Goal: Task Accomplishment & Management: Manage account settings

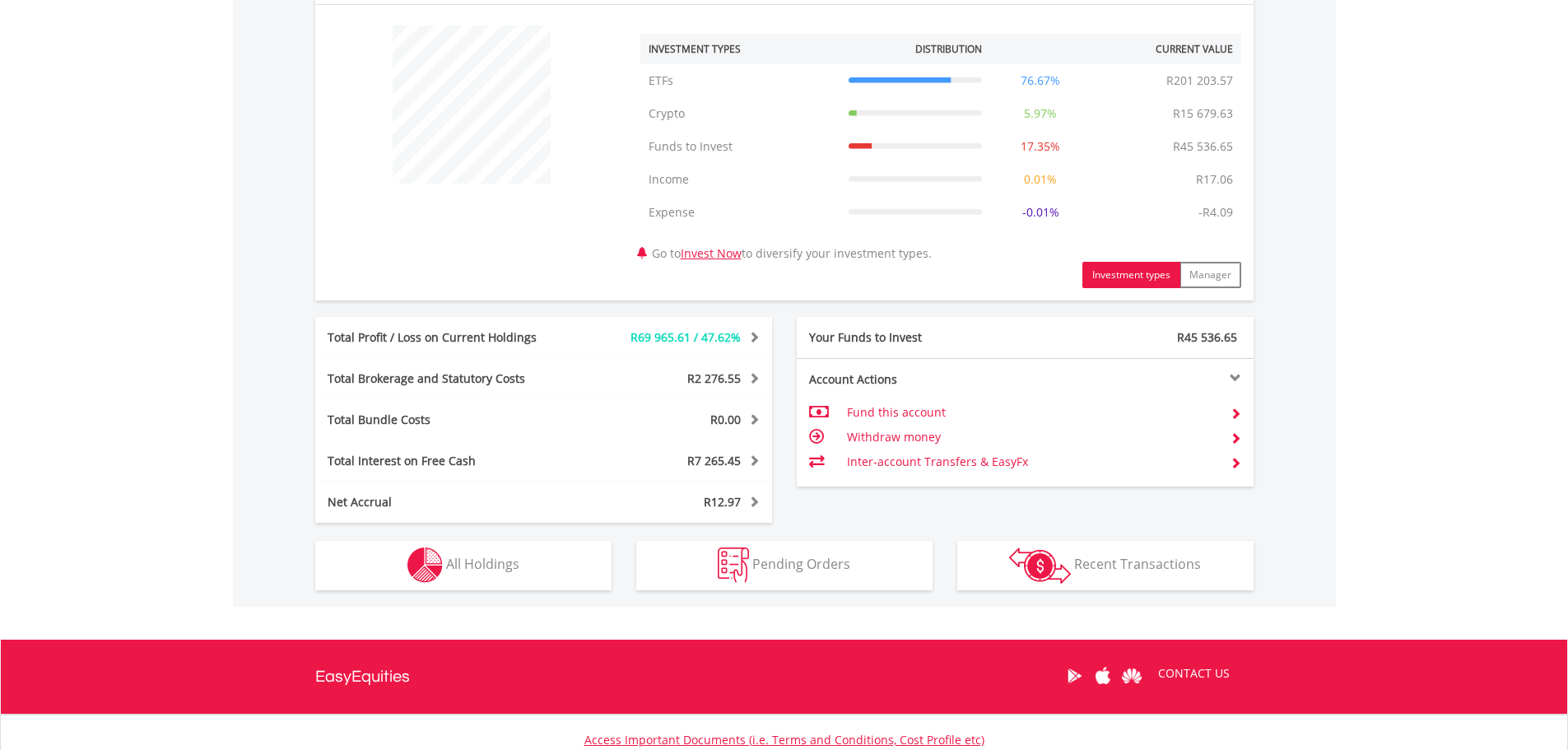
scroll to position [687, 0]
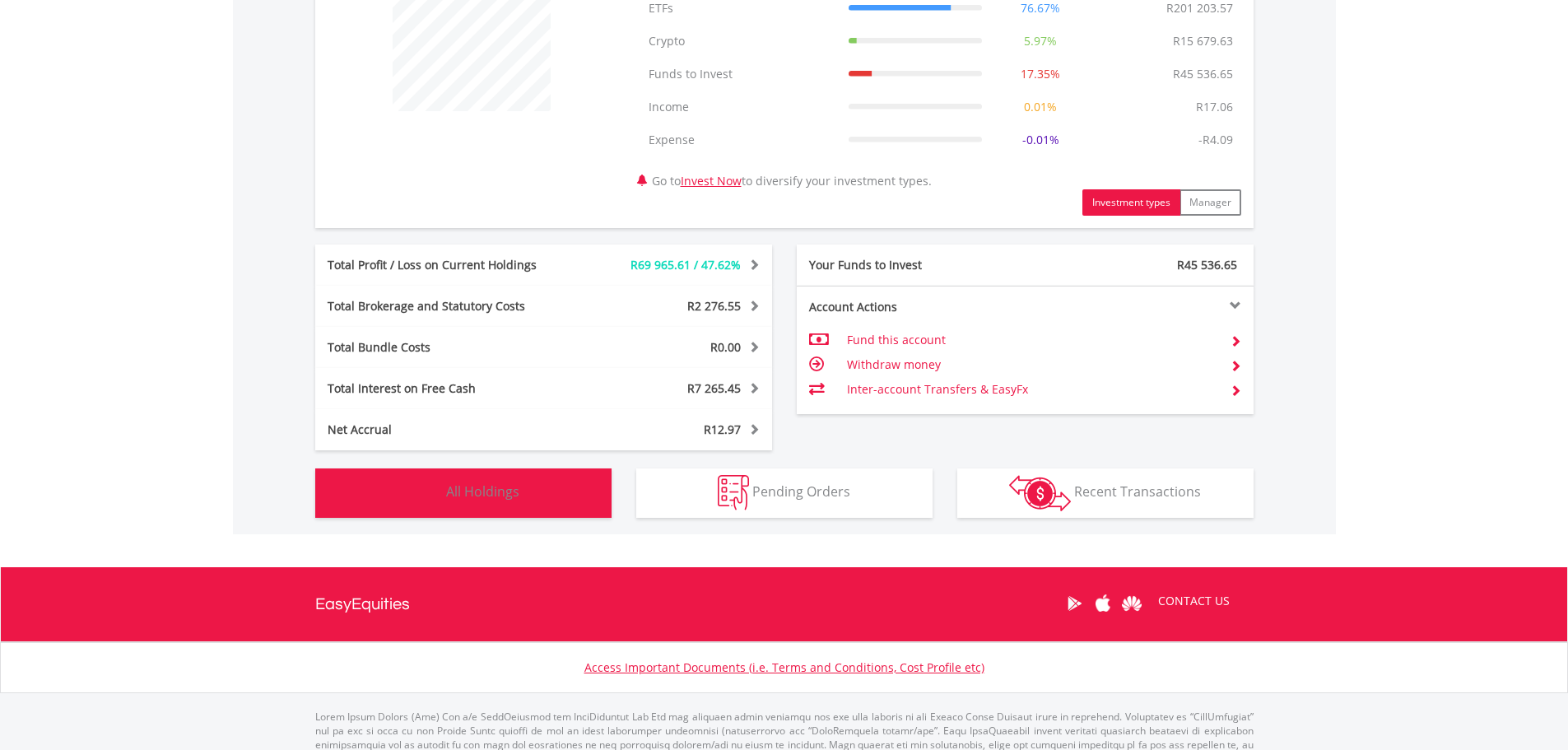
click at [499, 493] on span "All Holdings" at bounding box center [483, 491] width 73 height 18
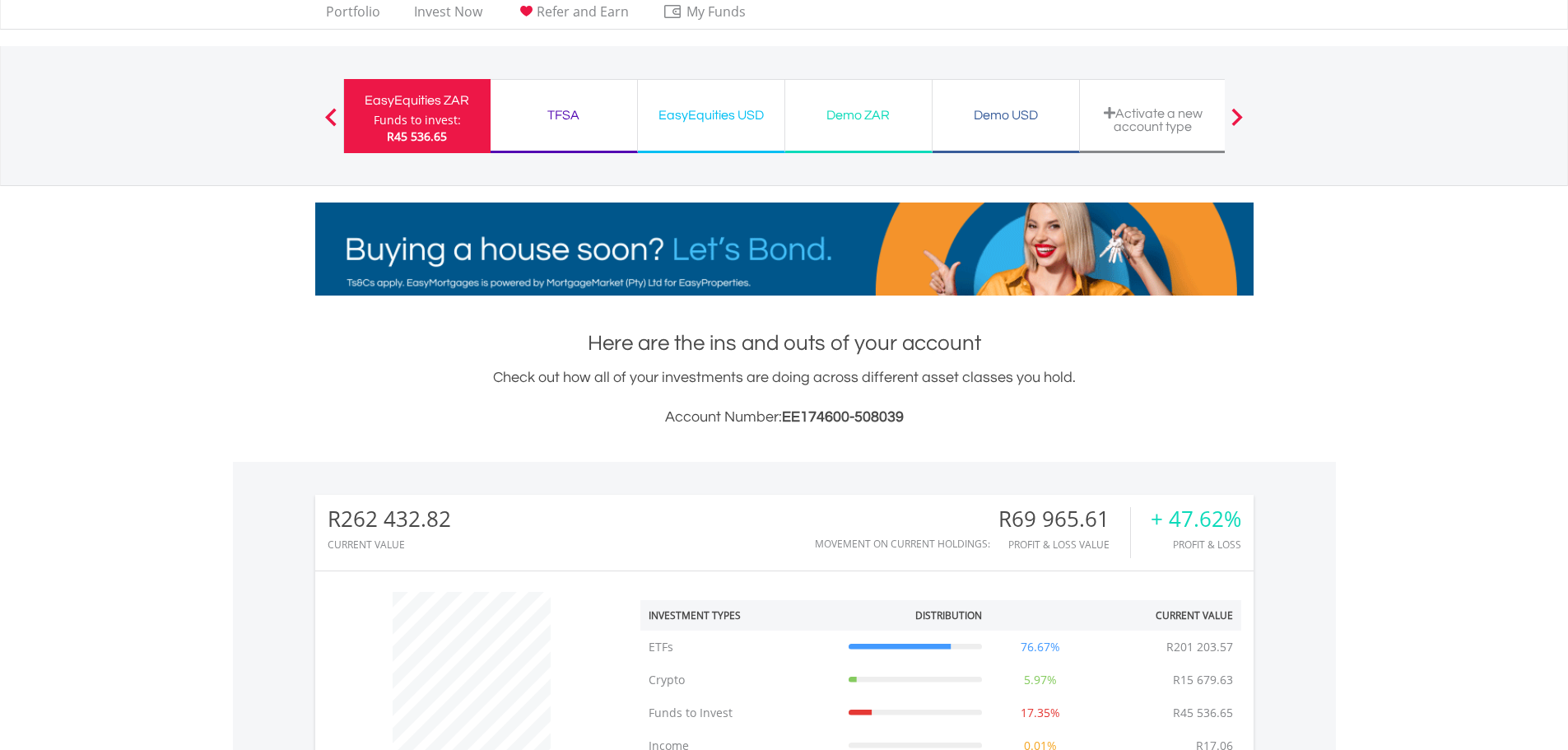
scroll to position [0, 0]
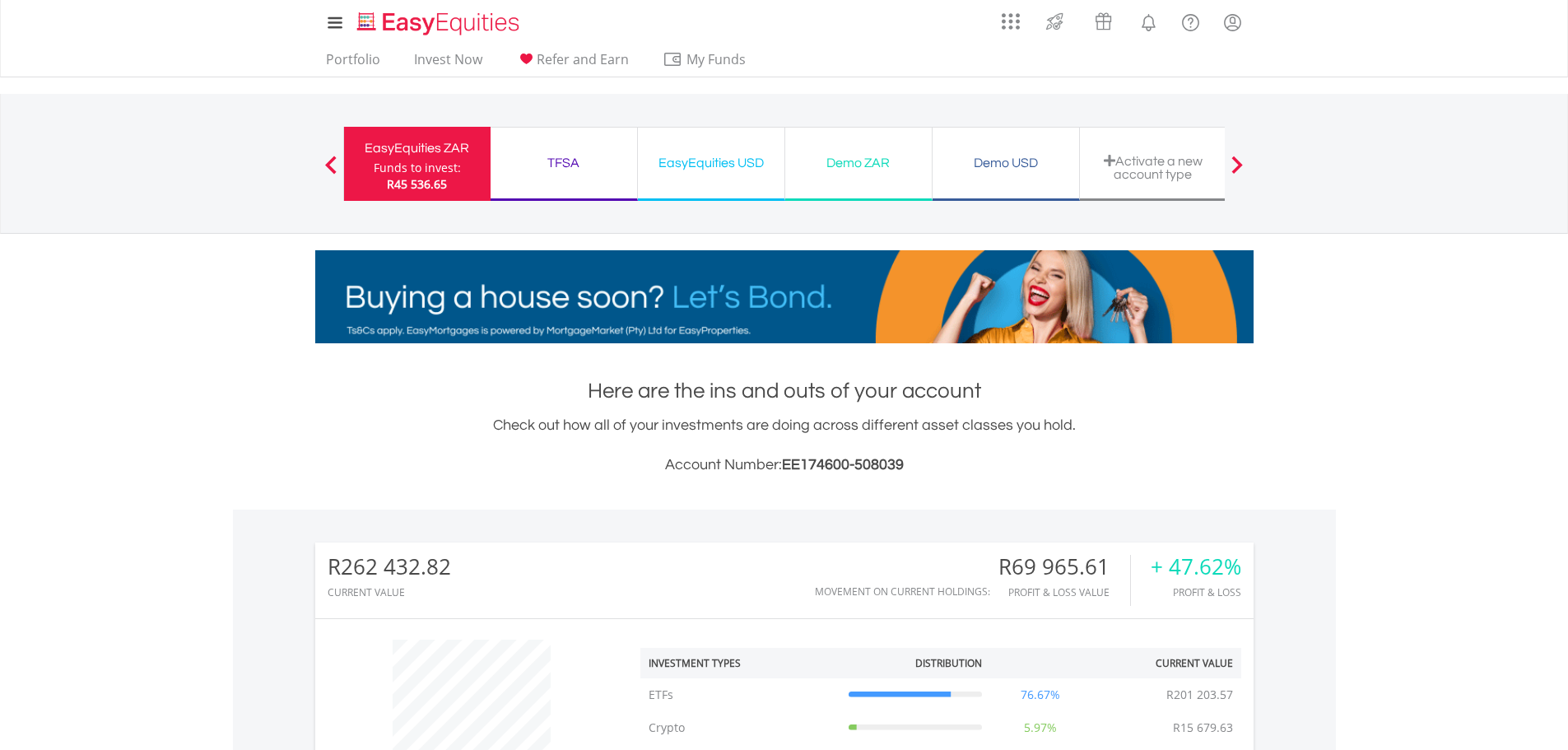
click at [553, 164] on div "TFSA" at bounding box center [564, 163] width 127 height 23
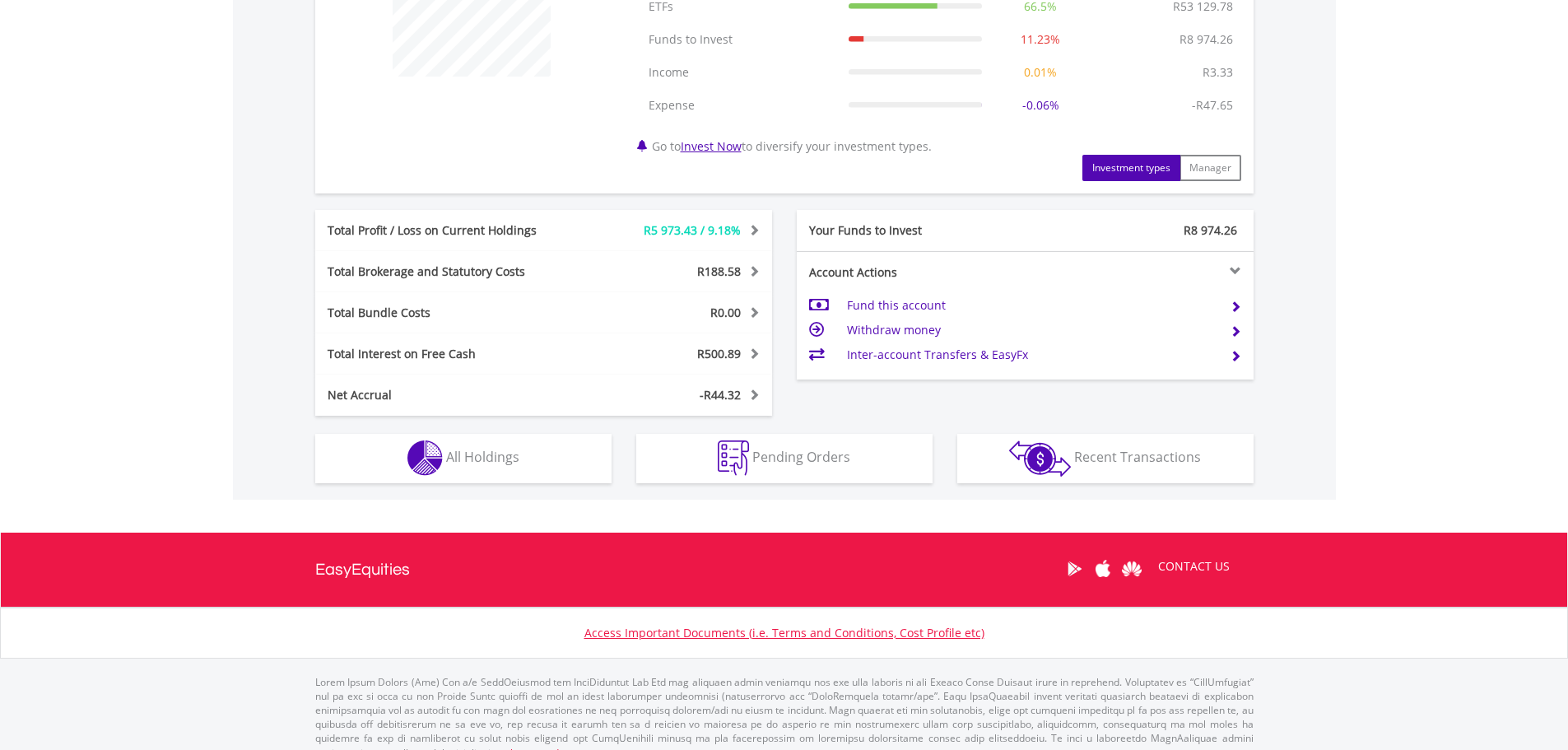
scroll to position [742, 0]
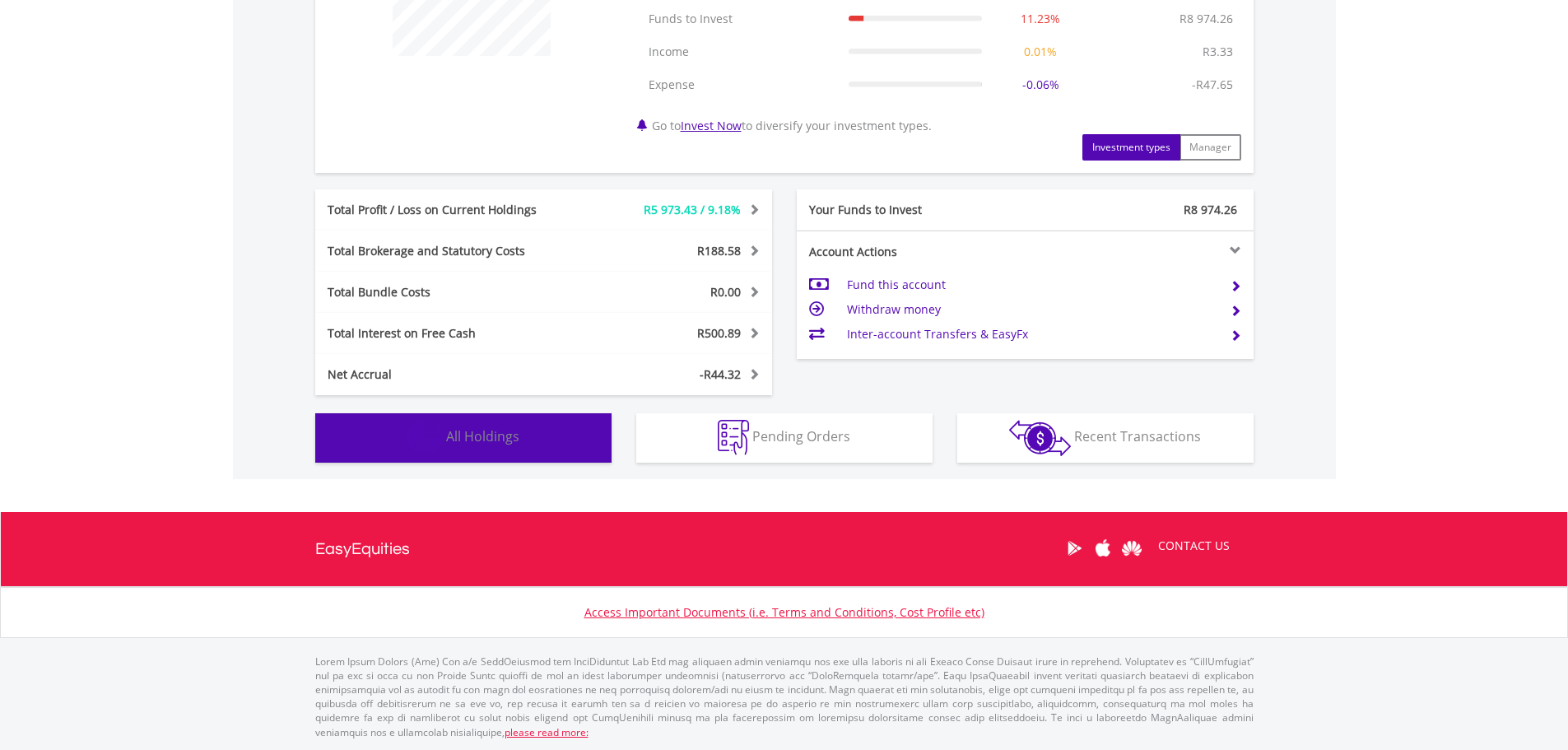
click at [430, 436] on img "button" at bounding box center [425, 438] width 35 height 35
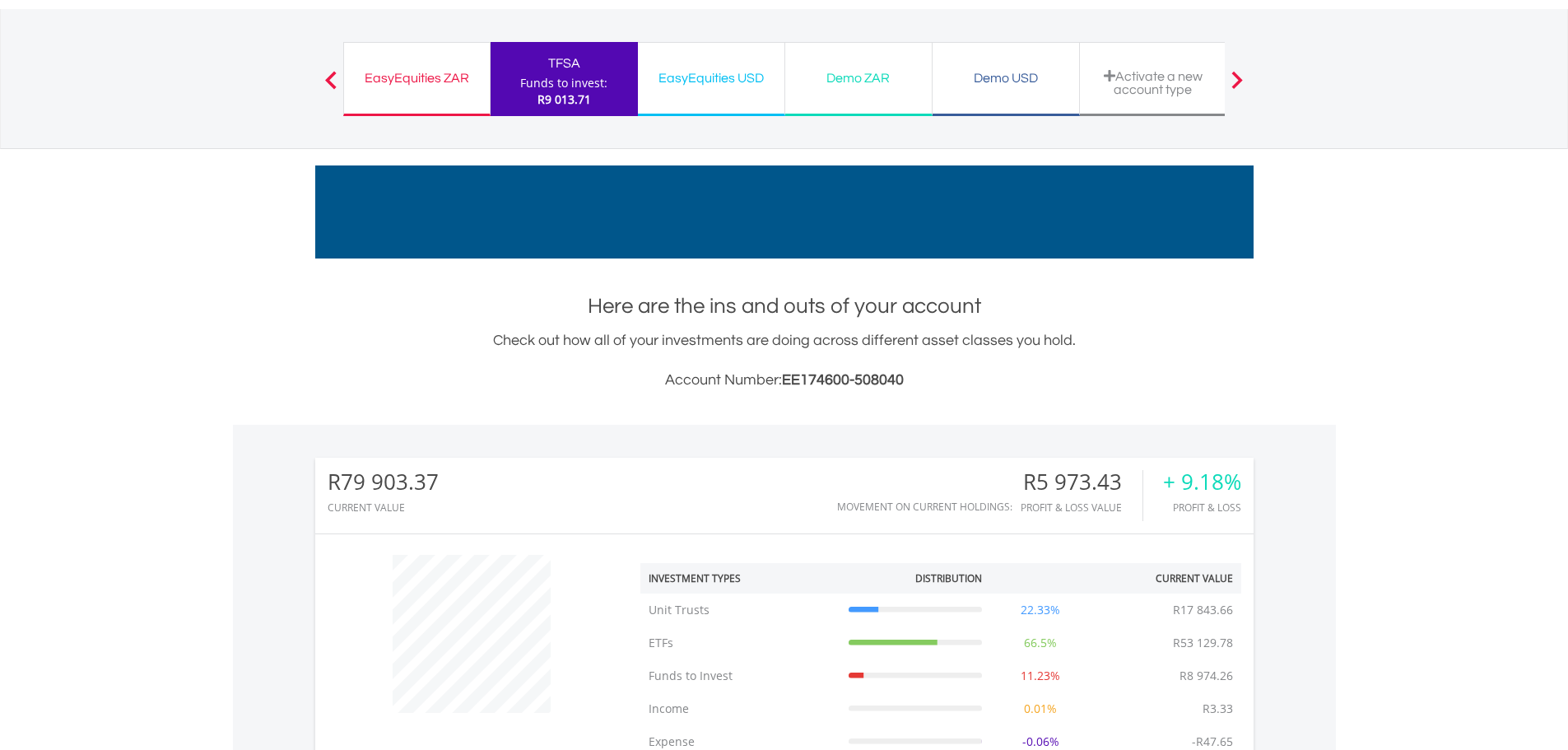
scroll to position [0, 0]
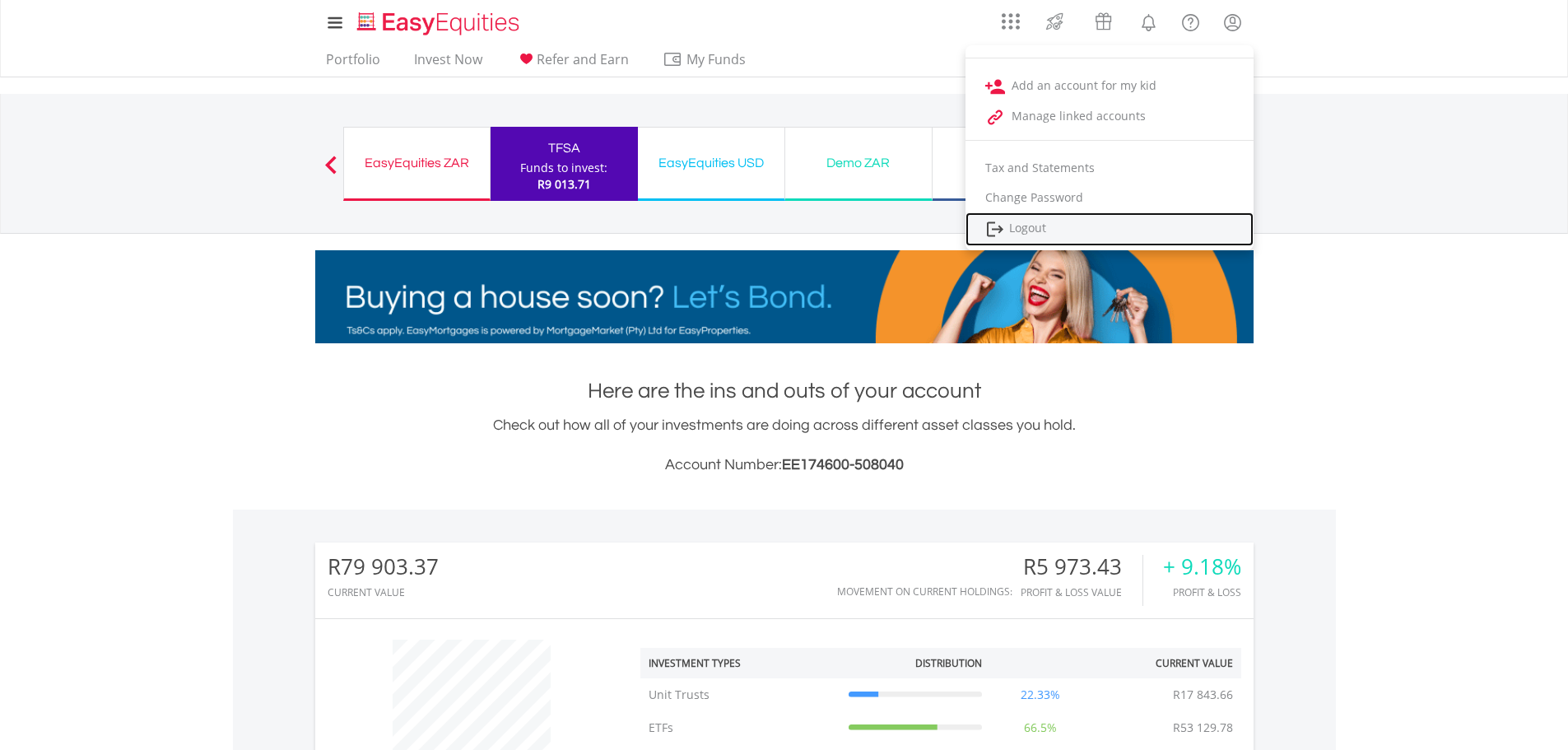
drag, startPoint x: 1010, startPoint y: 233, endPoint x: 1057, endPoint y: 237, distance: 47.2
click at [1010, 233] on link "Logout" at bounding box center [1110, 229] width 288 height 34
